Goal: Task Accomplishment & Management: Manage account settings

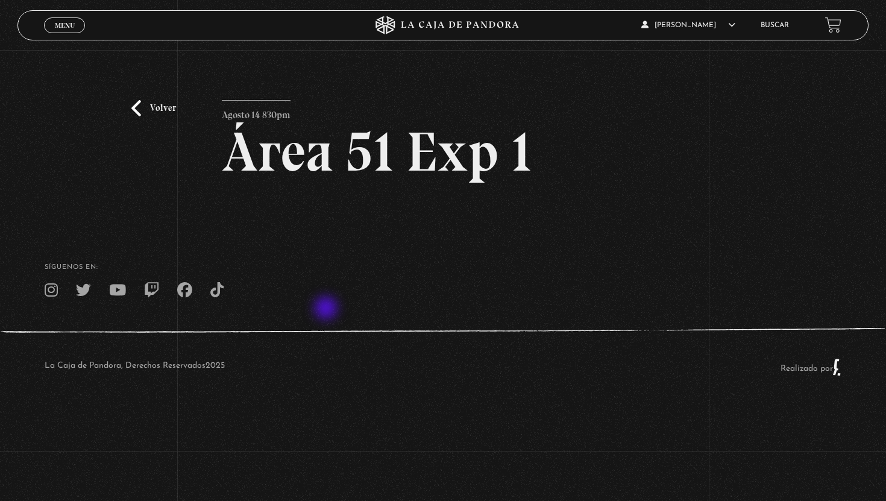
click at [327, 309] on footer "SÍguenos en: La Caja de Pandora, Derechos Reservados 2025 Realizado por" at bounding box center [443, 314] width 886 height 184
click at [348, 199] on div "Volver Agosto 14 830pm Área 51 Exp 1" at bounding box center [443, 161] width 443 height 122
click at [148, 106] on link "Volver" at bounding box center [153, 108] width 45 height 16
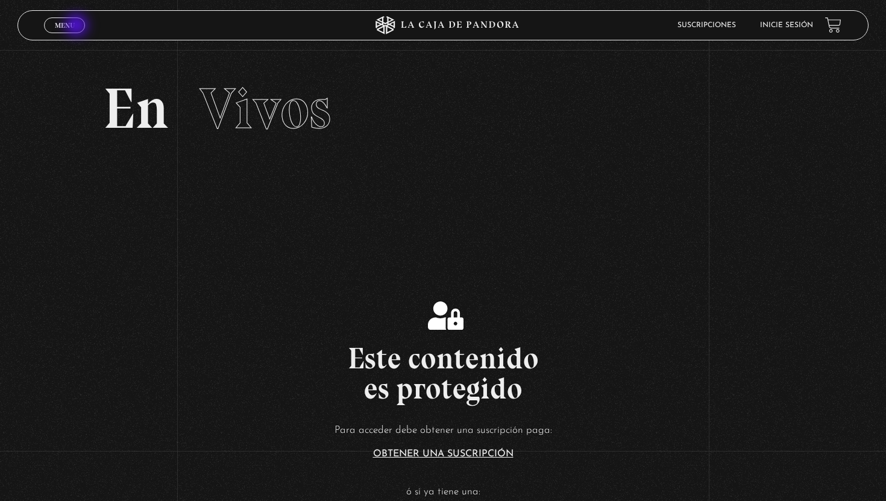
click at [78, 27] on link "Menu Cerrar" at bounding box center [64, 25] width 41 height 16
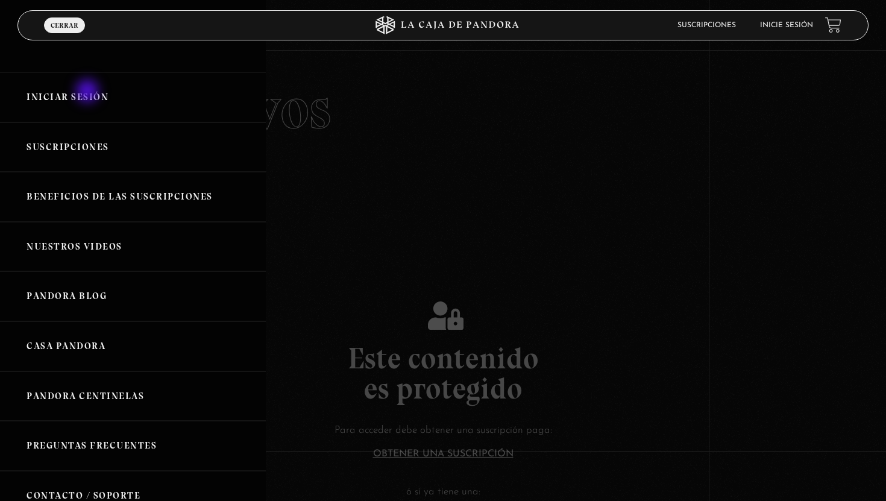
click at [89, 92] on link "Iniciar Sesión" at bounding box center [133, 97] width 266 height 50
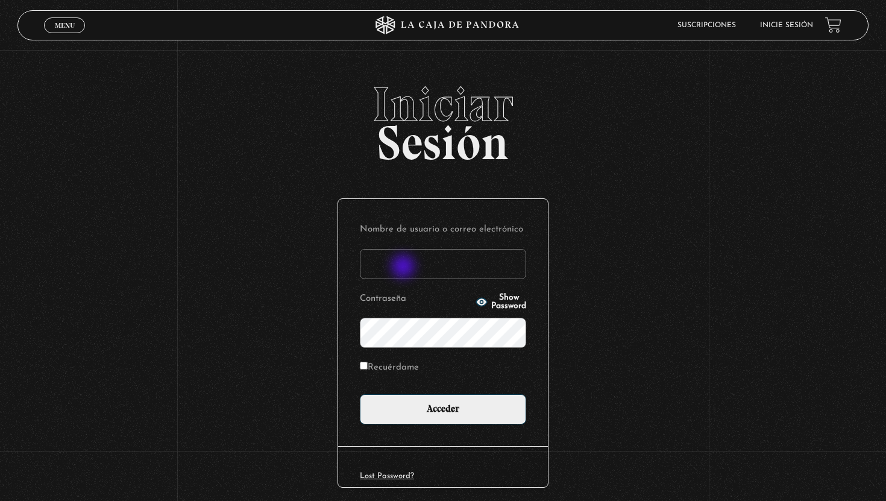
click at [405, 268] on input "Nombre de usuario o correo electrónico" at bounding box center [443, 264] width 166 height 30
type input "[EMAIL_ADDRESS][DOMAIN_NAME]"
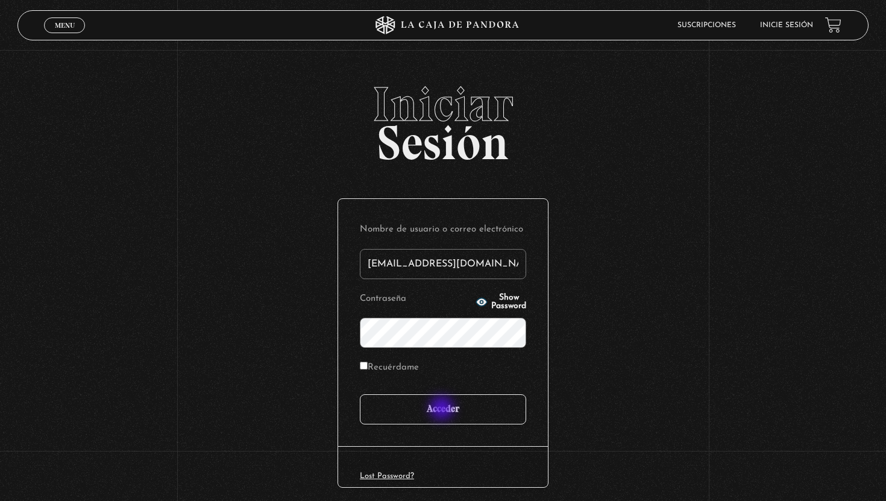
click at [443, 409] on input "Acceder" at bounding box center [443, 409] width 166 height 30
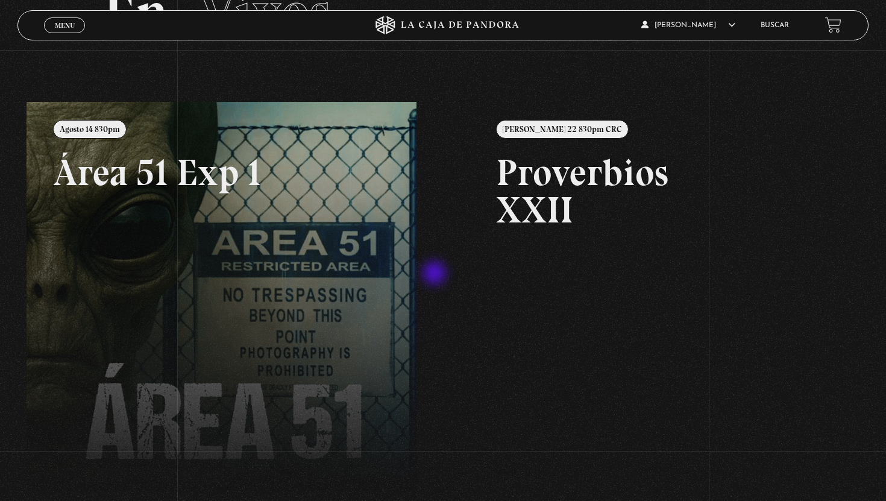
scroll to position [98, 0]
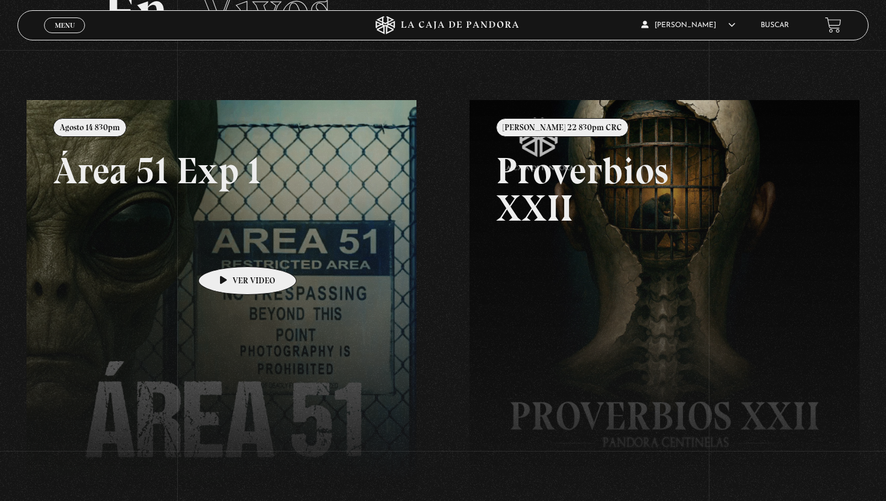
click at [229, 248] on link at bounding box center [470, 350] width 886 height 501
